Goal: Transaction & Acquisition: Obtain resource

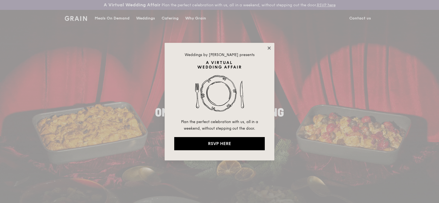
click at [268, 49] on icon at bounding box center [269, 48] width 5 height 5
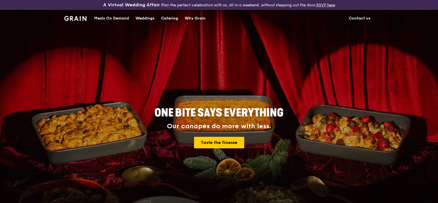
click at [169, 17] on div "Catering" at bounding box center [169, 18] width 17 height 16
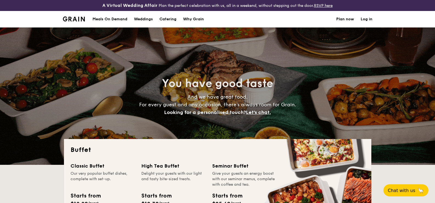
select select
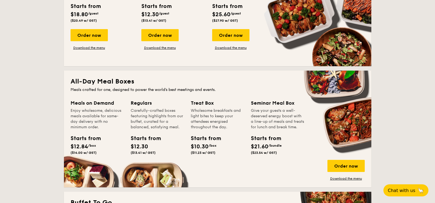
scroll to position [192, 0]
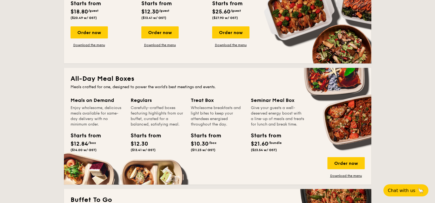
drag, startPoint x: 105, startPoint y: 109, endPoint x: 246, endPoint y: 129, distance: 142.7
click at [239, 129] on div "Meals on Demand Enjoy wholesome, delicious meals available for same-day deliver…" at bounding box center [218, 136] width 294 height 81
click at [271, 126] on div "Give your guests a well-deserved energy boost with a line-up of meals and treat…" at bounding box center [278, 116] width 54 height 22
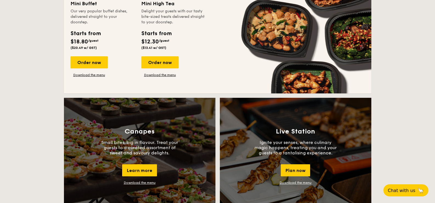
scroll to position [329, 0]
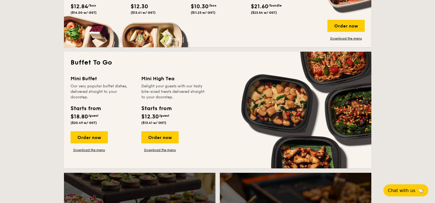
drag, startPoint x: 73, startPoint y: 85, endPoint x: 103, endPoint y: 107, distance: 37.0
click at [103, 107] on div "Mini Buffet Our very popular buffet dishes, delivered straight to your doorstep…" at bounding box center [103, 101] width 64 height 52
click at [103, 107] on div "Starts from $18.80 /guest ($20.49 w/ GST)" at bounding box center [102, 115] width 69 height 22
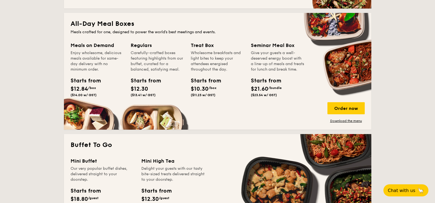
scroll to position [274, 0]
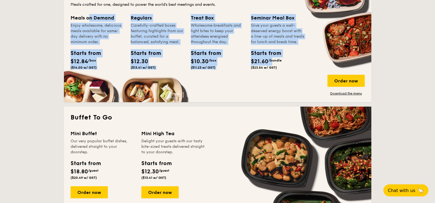
drag, startPoint x: 67, startPoint y: 50, endPoint x: 277, endPoint y: 69, distance: 209.9
click at [271, 64] on div "All-Day Meal Boxes Meals crafted for one, designed to power the world's best me…" at bounding box center [217, 43] width 307 height 117
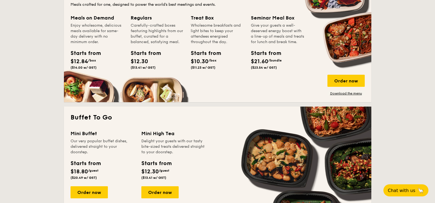
click at [280, 72] on div "Starts from $21.60 /bundle ($23.54 w/ GST)" at bounding box center [278, 60] width 58 height 22
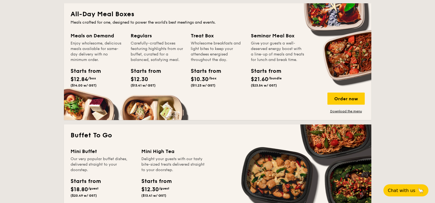
scroll to position [247, 0]
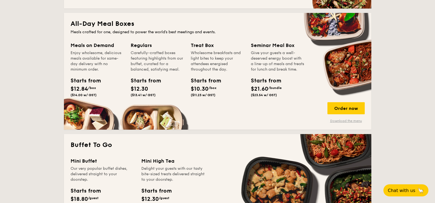
click at [340, 120] on link "Download the menu" at bounding box center [345, 121] width 37 height 4
